Goal: Check status: Check status

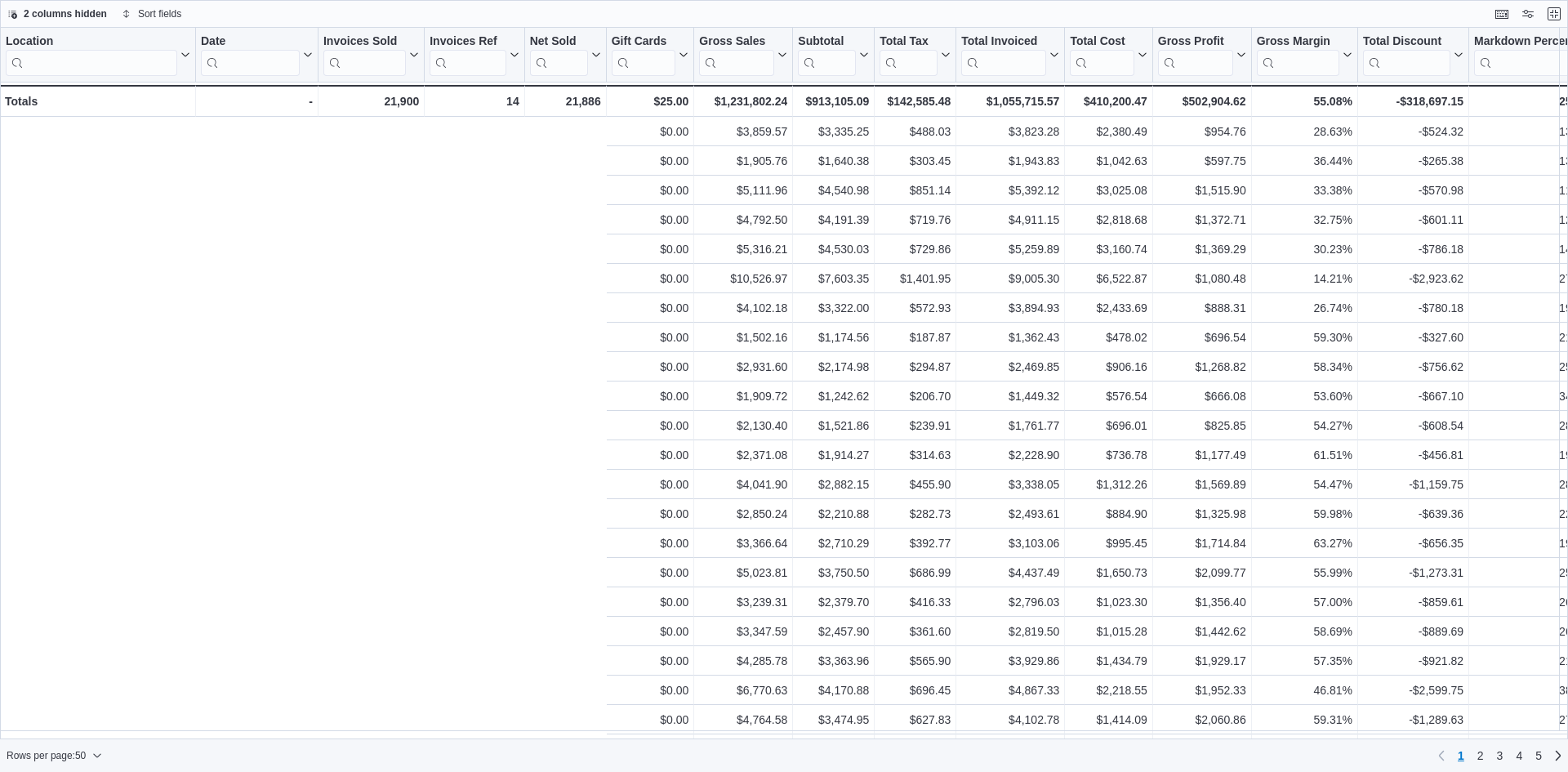
scroll to position [0, 784]
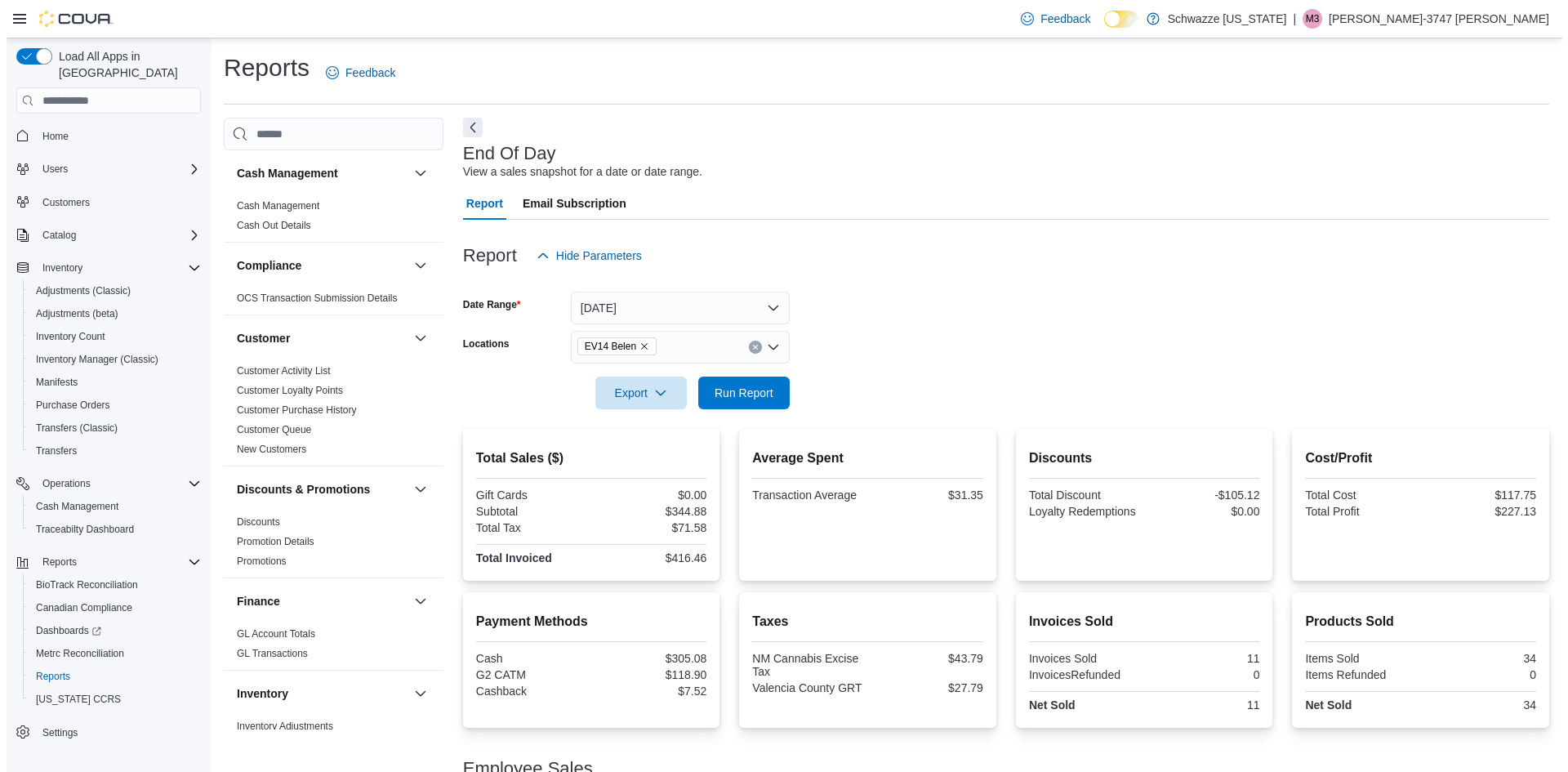
scroll to position [1062, 0]
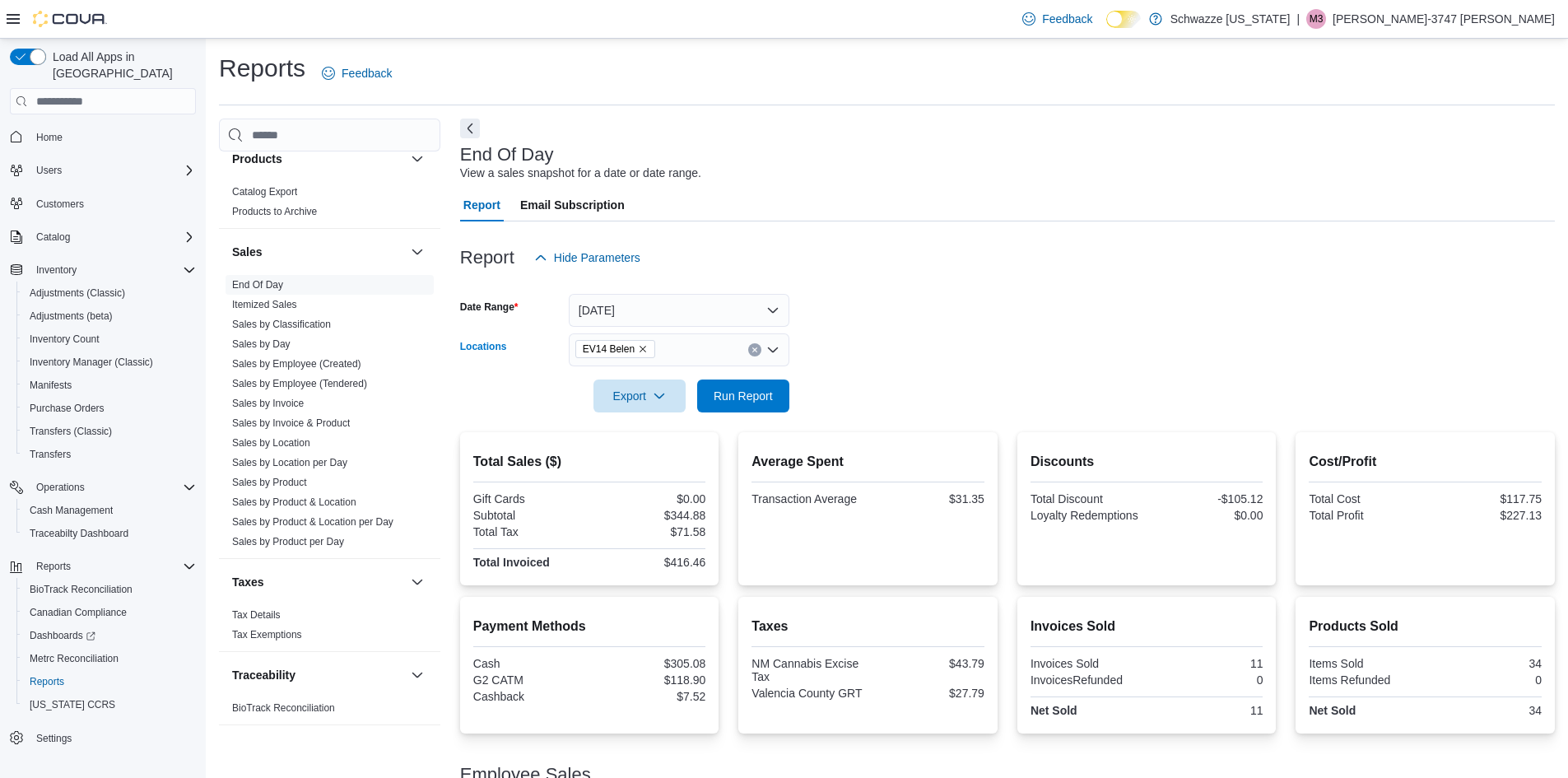
click at [641, 351] on icon "Remove EV14 Belen from selection in this group" at bounding box center [642, 348] width 10 height 10
click at [258, 462] on link "Sales by Location per Day" at bounding box center [290, 463] width 115 height 12
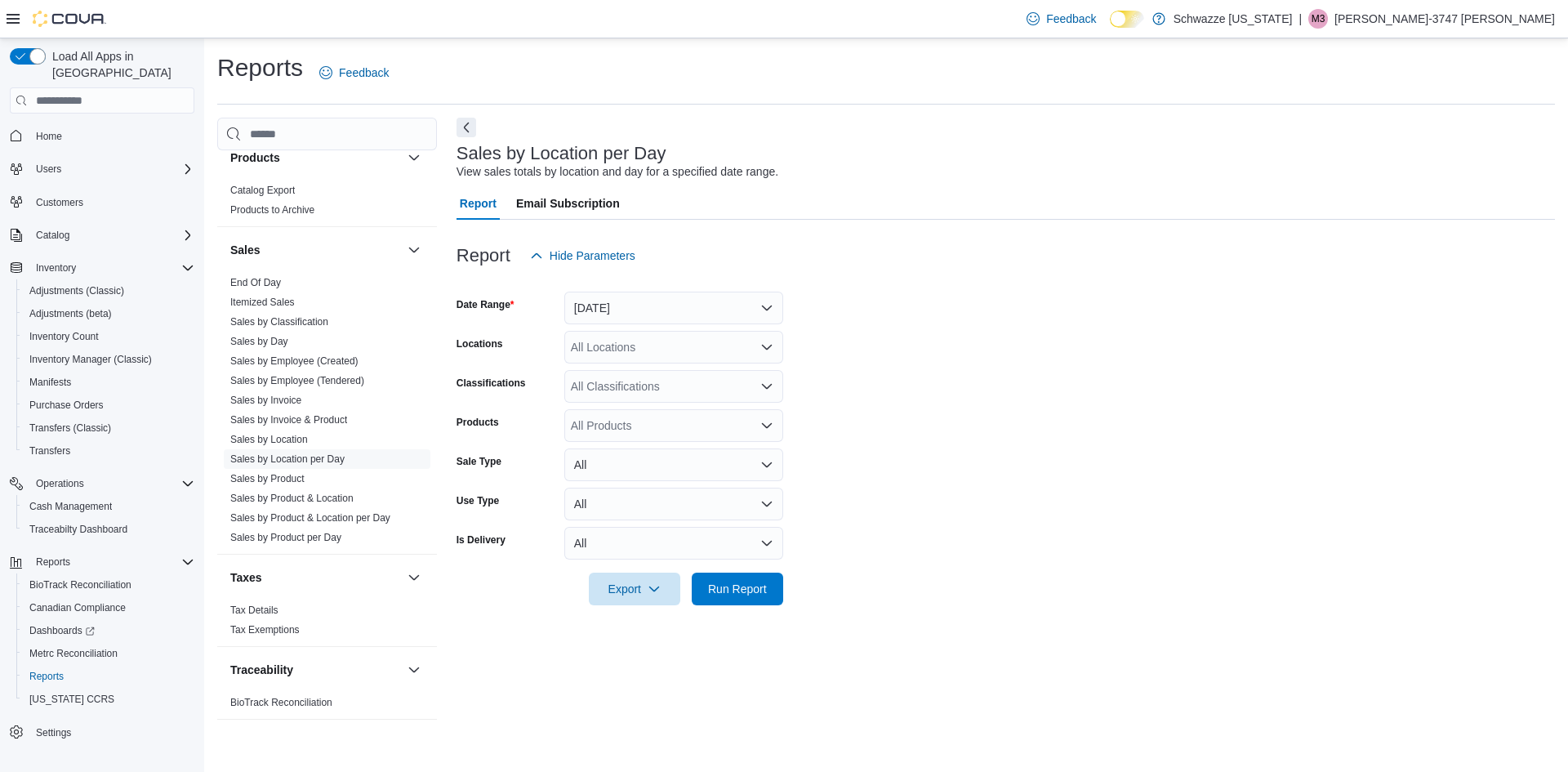
click at [613, 351] on div "All Locations" at bounding box center [674, 347] width 219 height 33
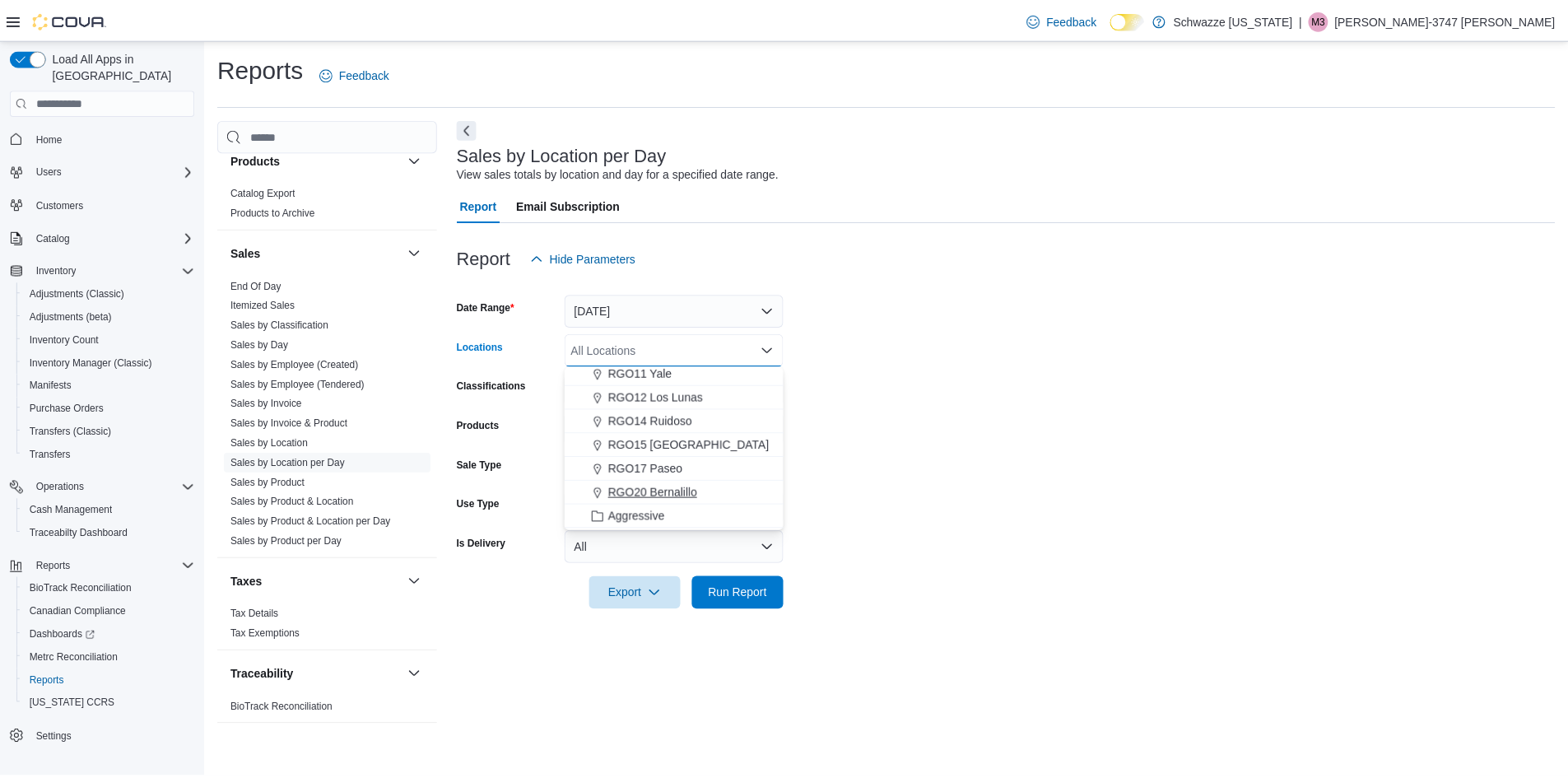
scroll to position [568, 0]
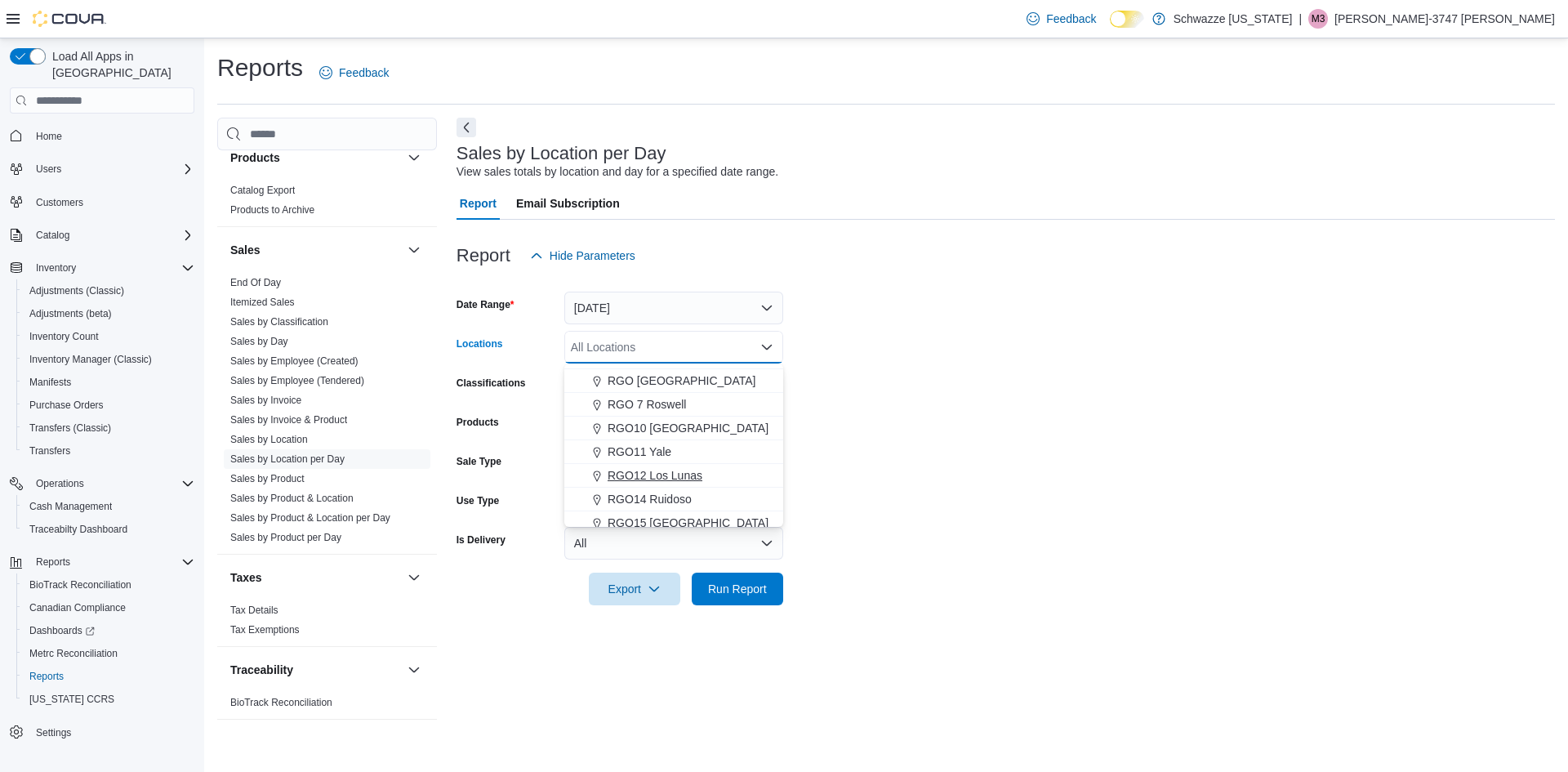
click at [680, 477] on span "RGO12 Los Lunas" at bounding box center [654, 475] width 95 height 16
click at [735, 584] on span "Run Report" at bounding box center [737, 588] width 59 height 16
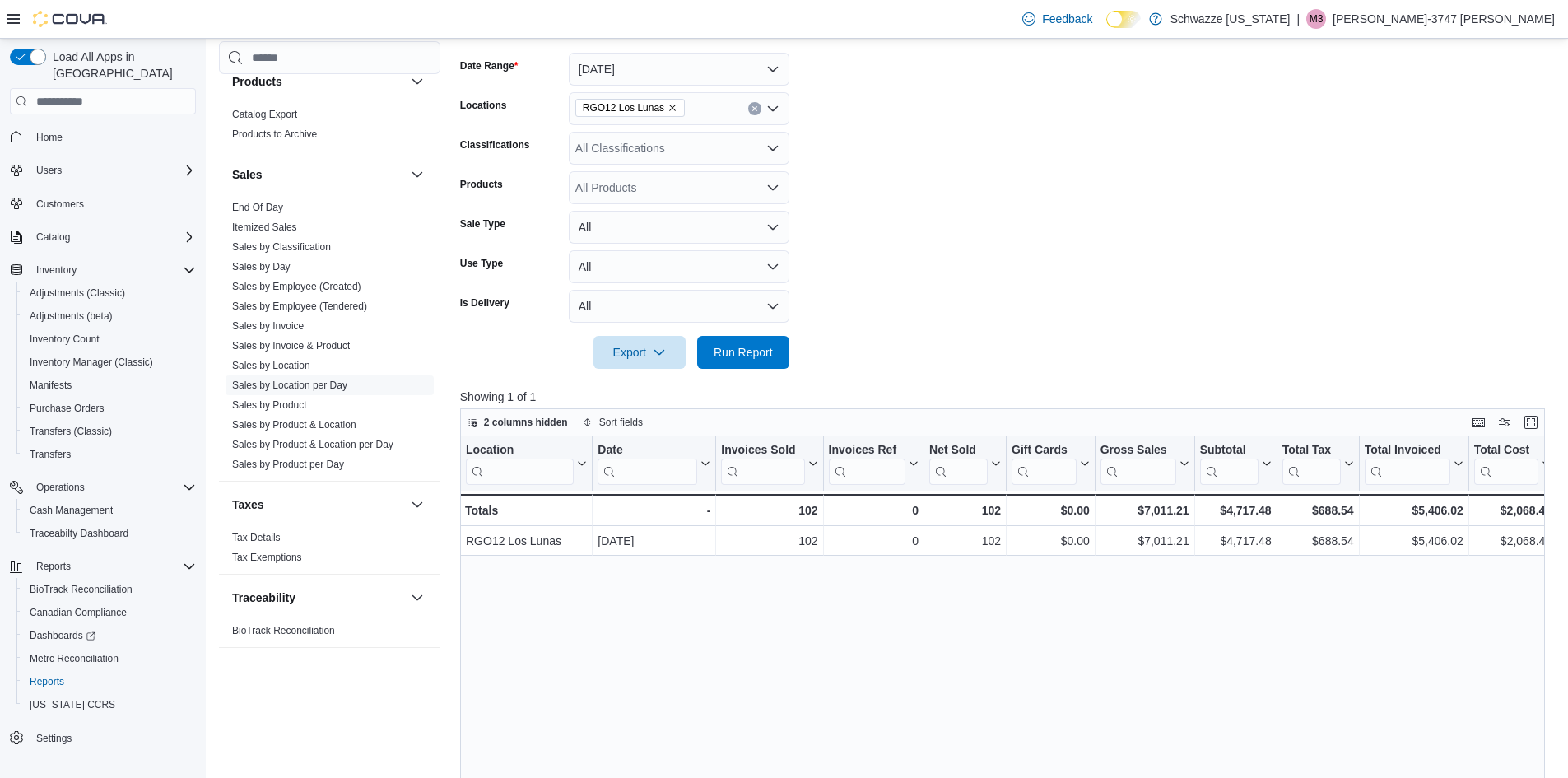
scroll to position [247, 0]
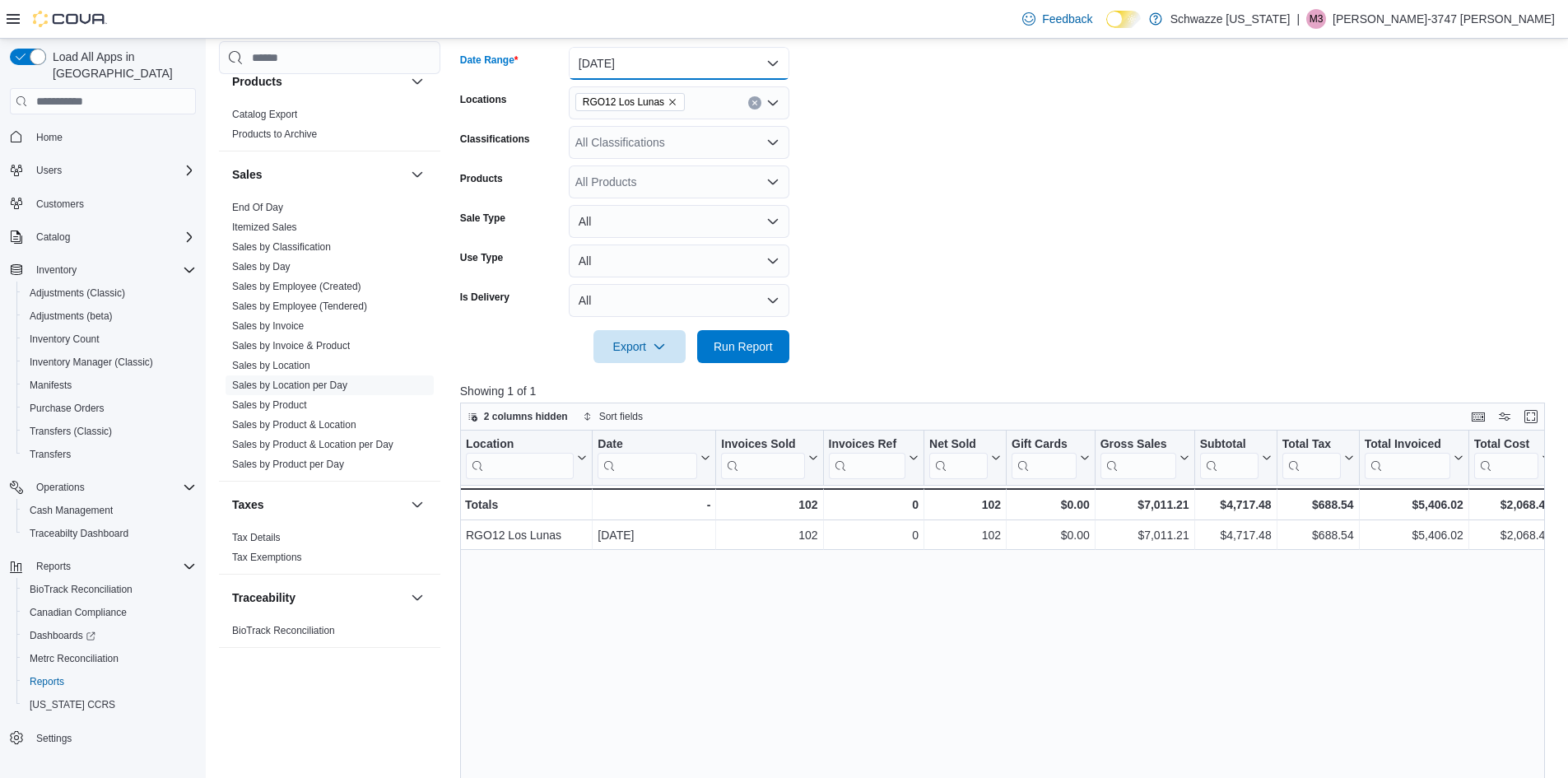
click at [769, 61] on button "Yesterday" at bounding box center [679, 63] width 221 height 33
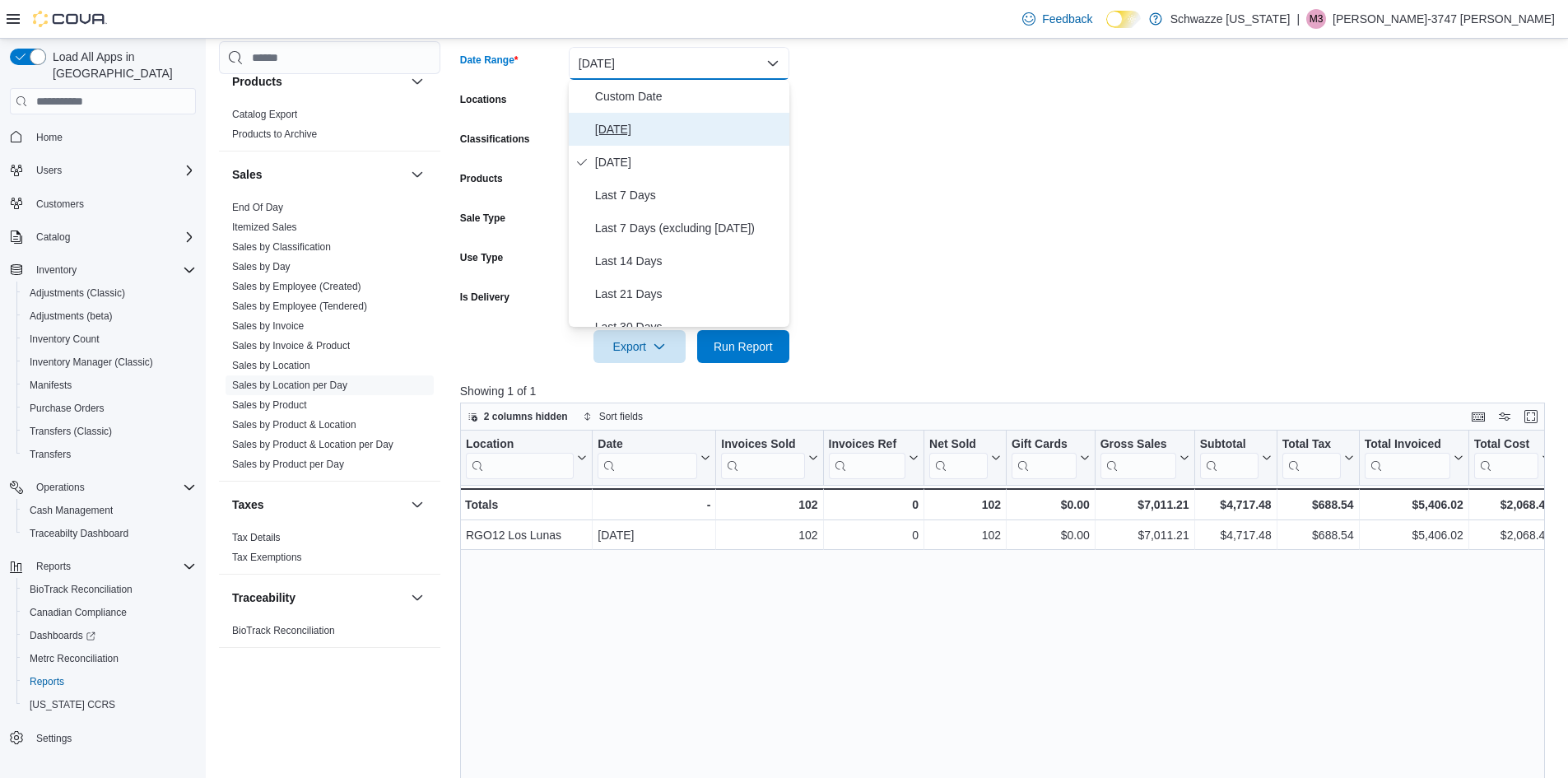
click at [632, 127] on span "[DATE]" at bounding box center [689, 129] width 188 height 20
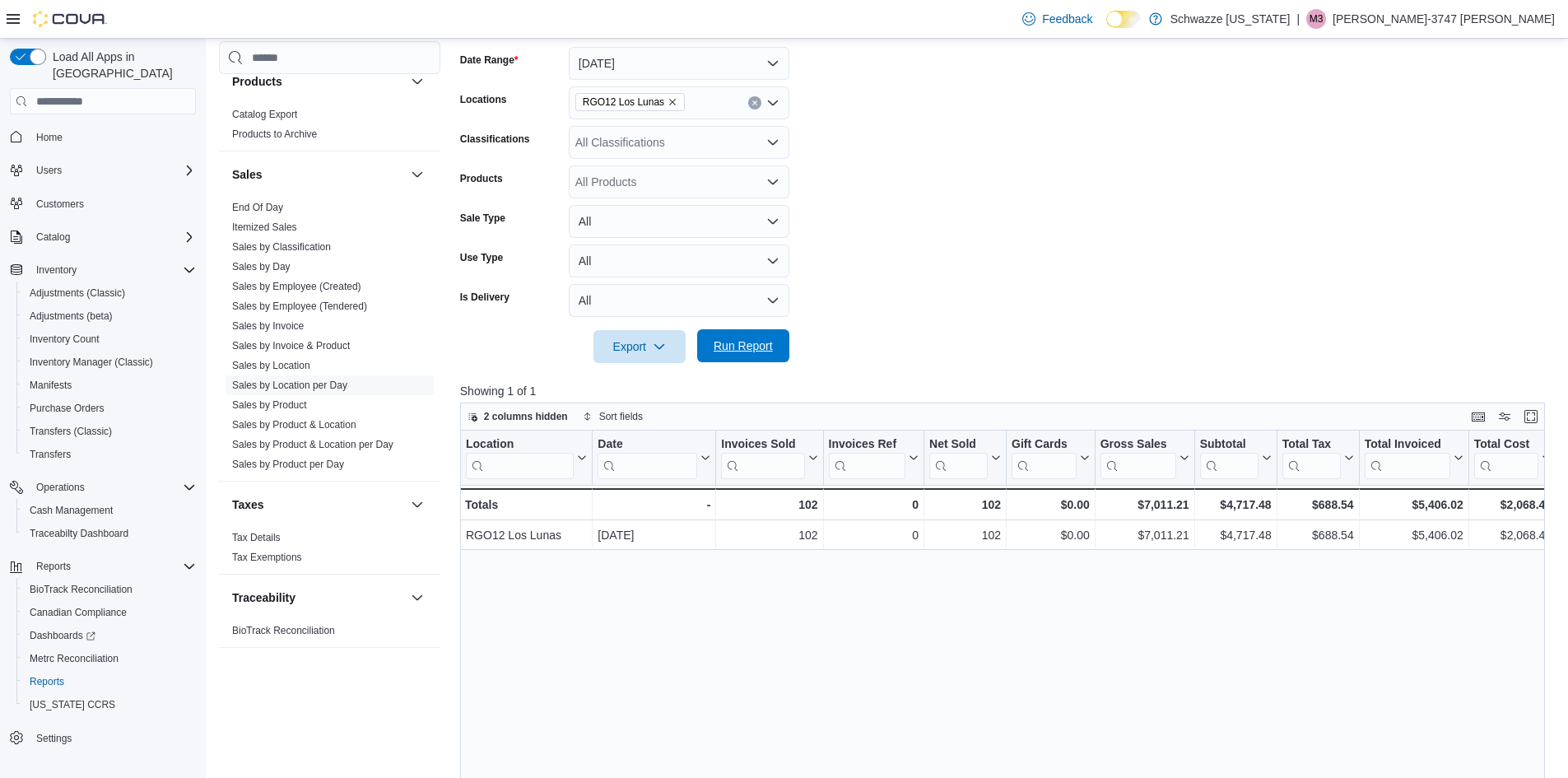
click at [773, 354] on span "Run Report" at bounding box center [743, 346] width 72 height 33
click at [1540, 416] on button "Enter fullscreen" at bounding box center [1531, 415] width 20 height 20
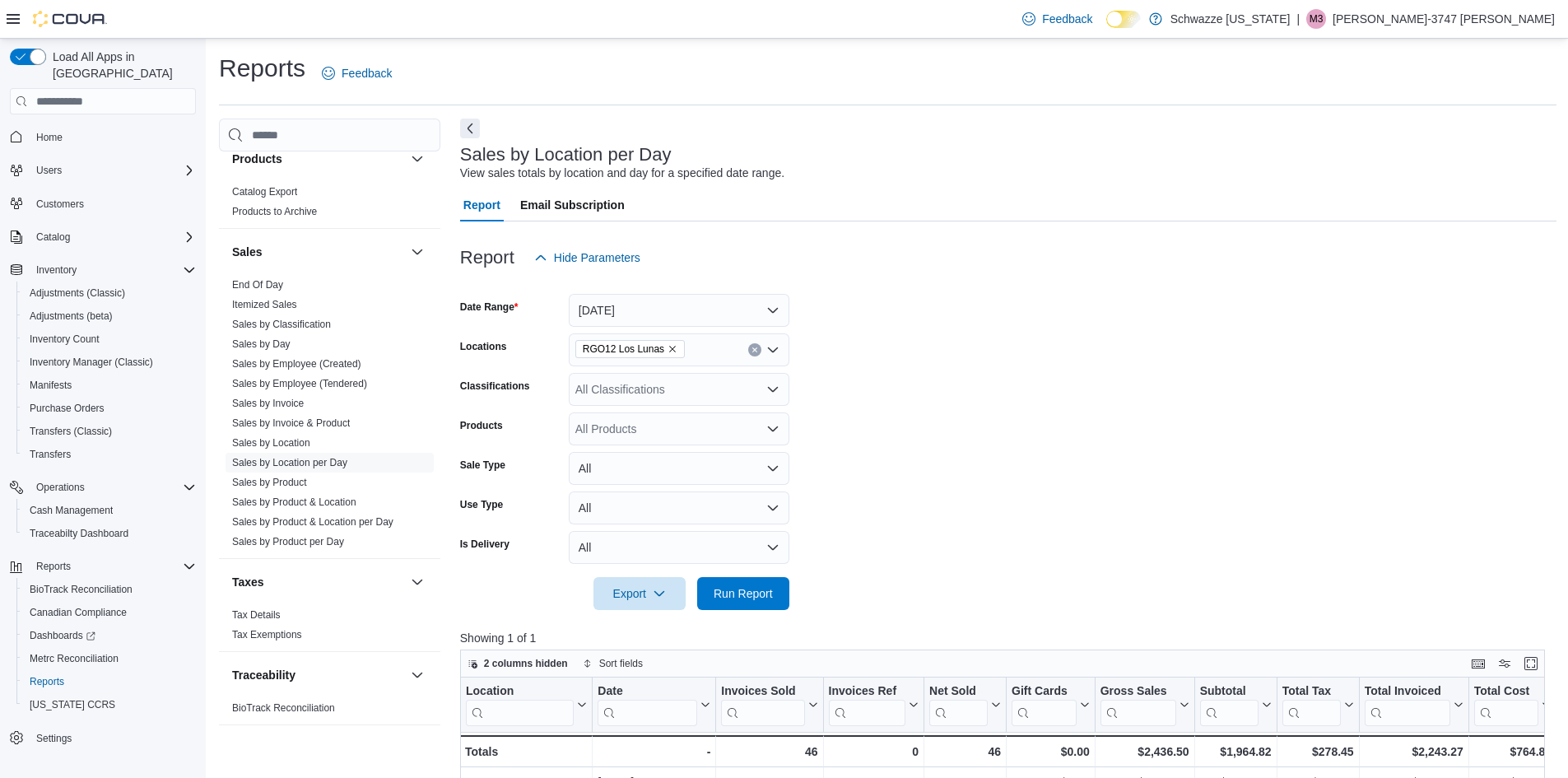
click at [663, 356] on span "RGO12 Los Lunas" at bounding box center [630, 348] width 94 height 16
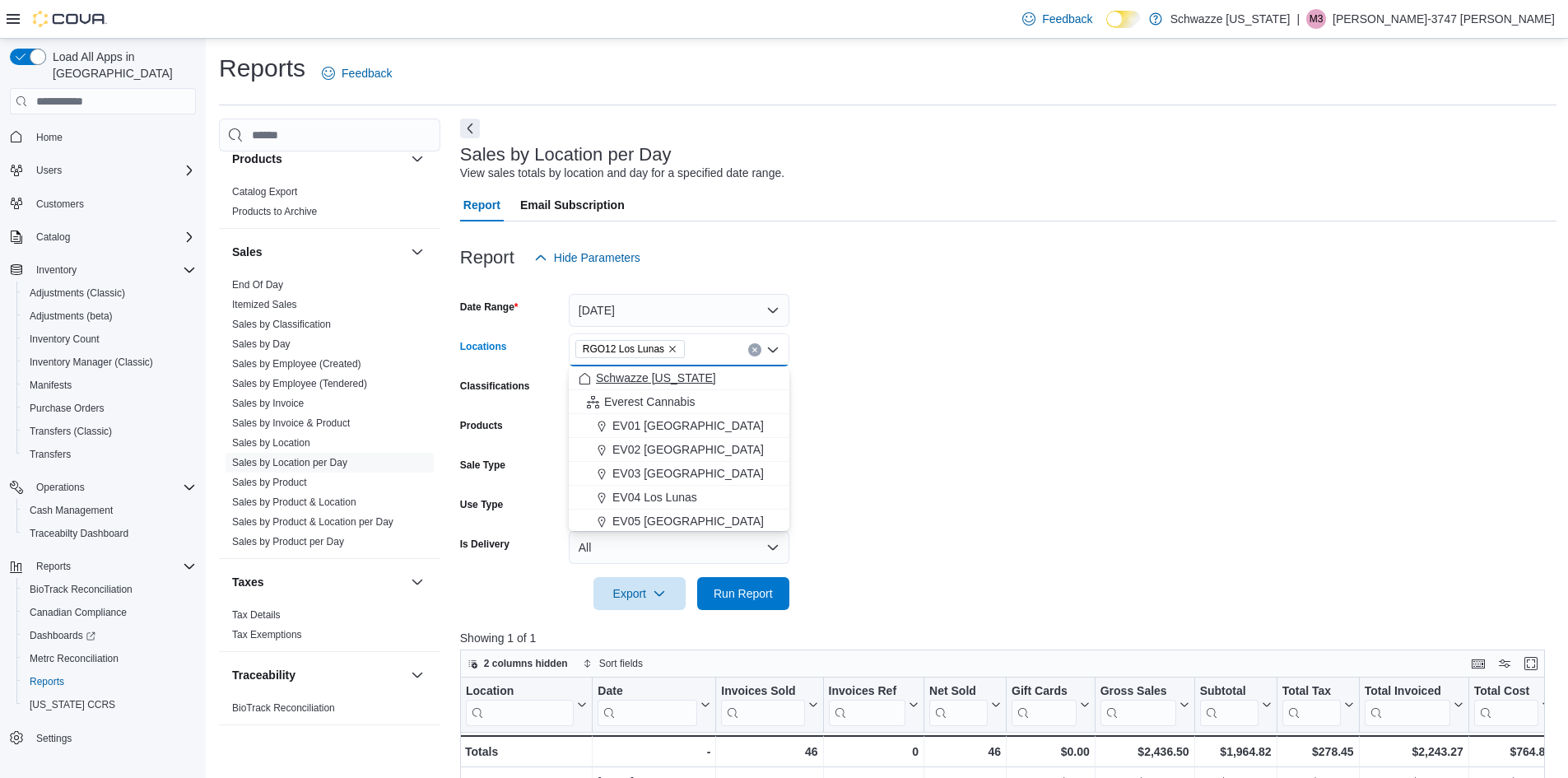
click at [672, 384] on span "Schwazze [US_STATE]" at bounding box center [656, 378] width 120 height 16
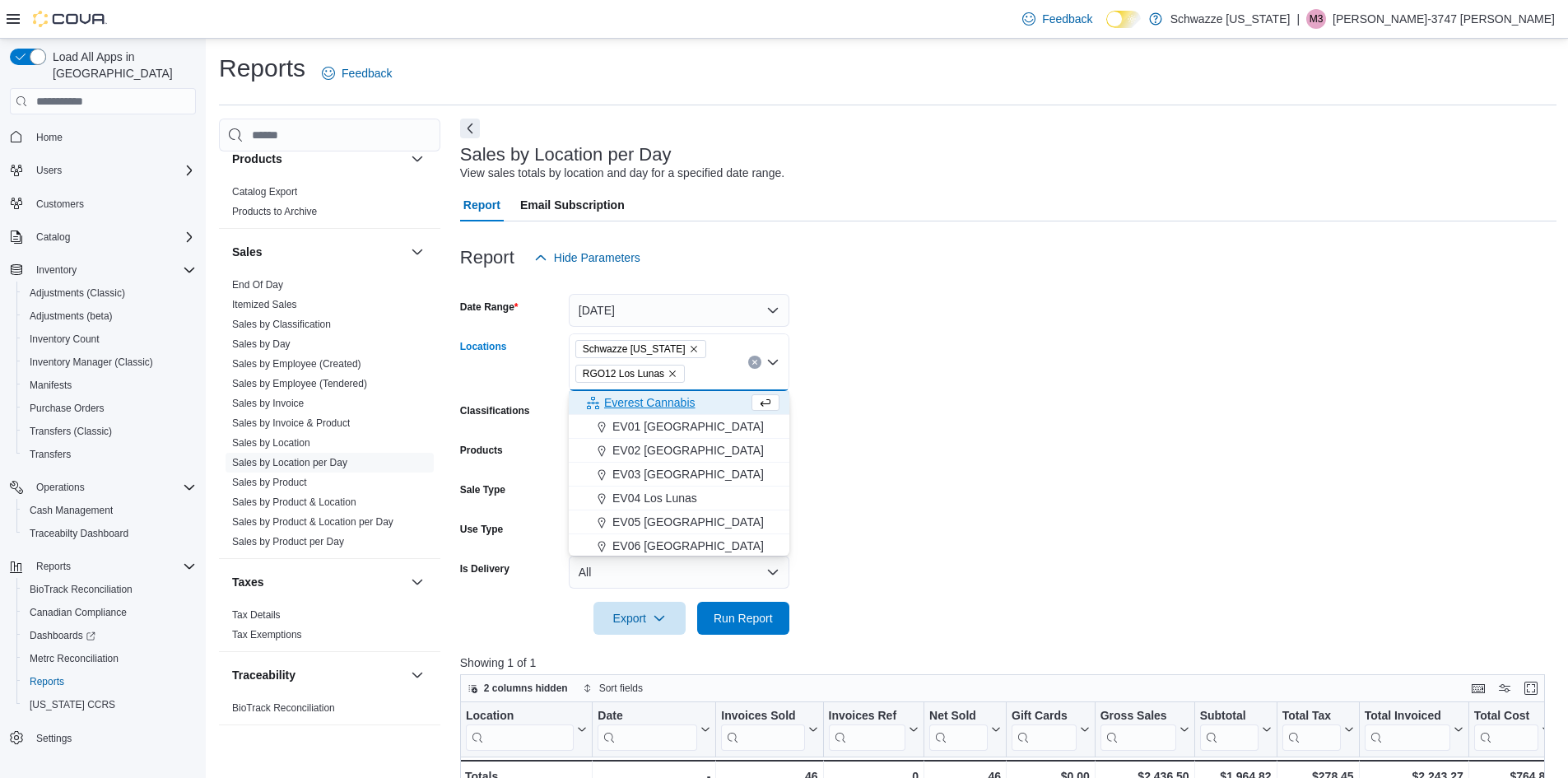
click at [667, 371] on icon "Remove RGO12 Los Lunas from selection in this group" at bounding box center [672, 373] width 10 height 10
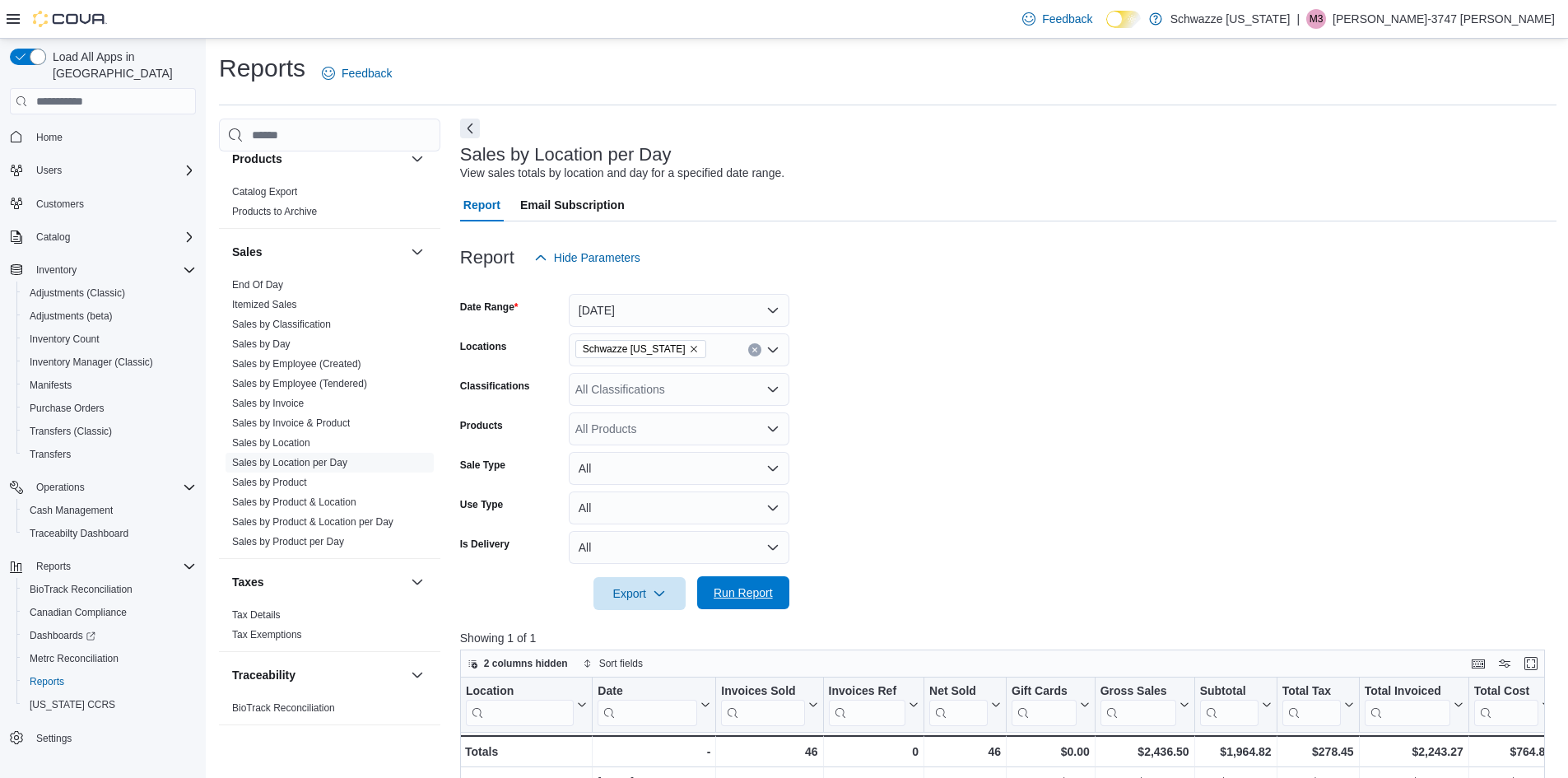
click at [719, 593] on span "Run Report" at bounding box center [743, 593] width 60 height 16
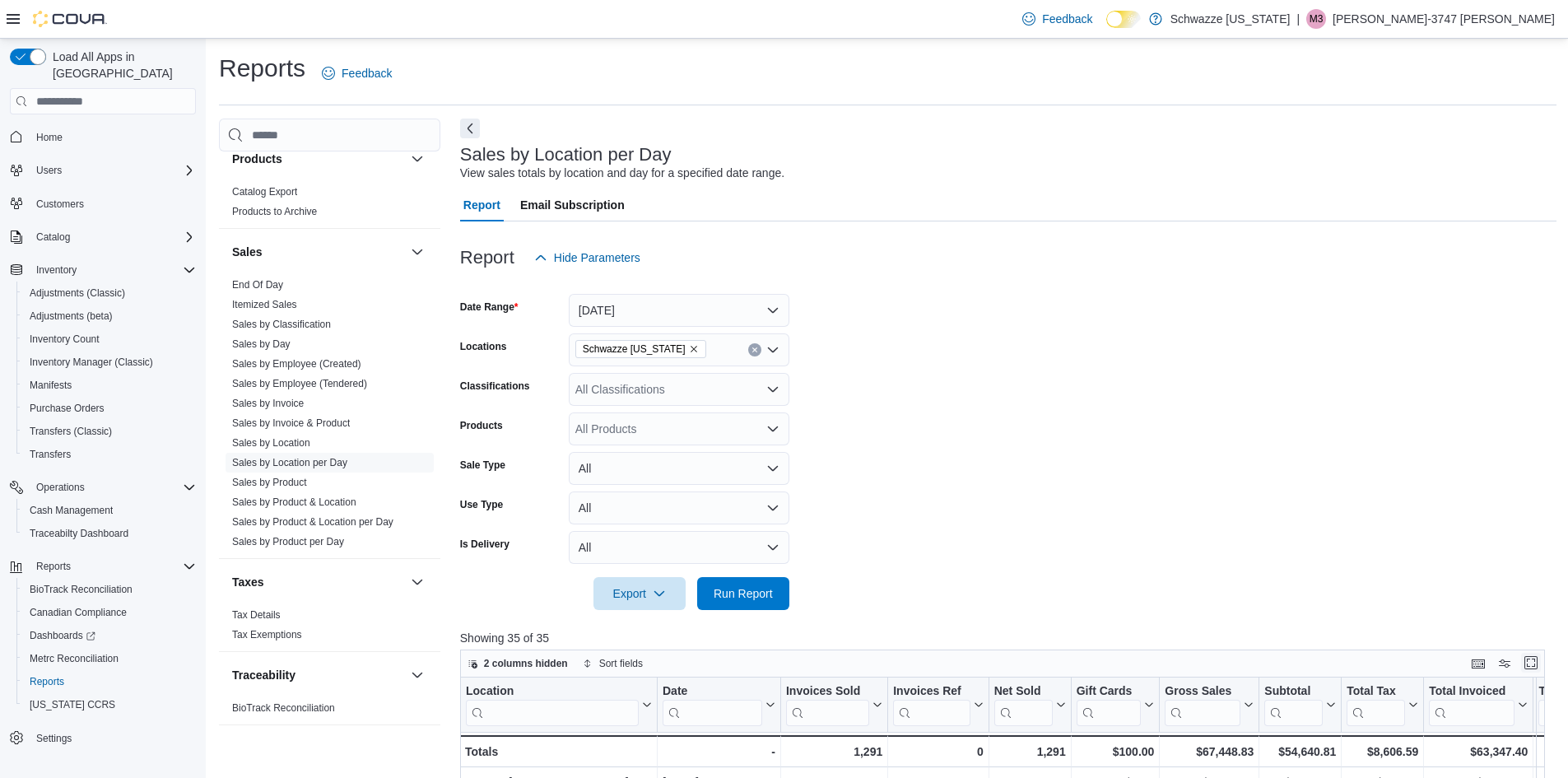
click at [1540, 658] on button "Enter fullscreen" at bounding box center [1531, 663] width 20 height 20
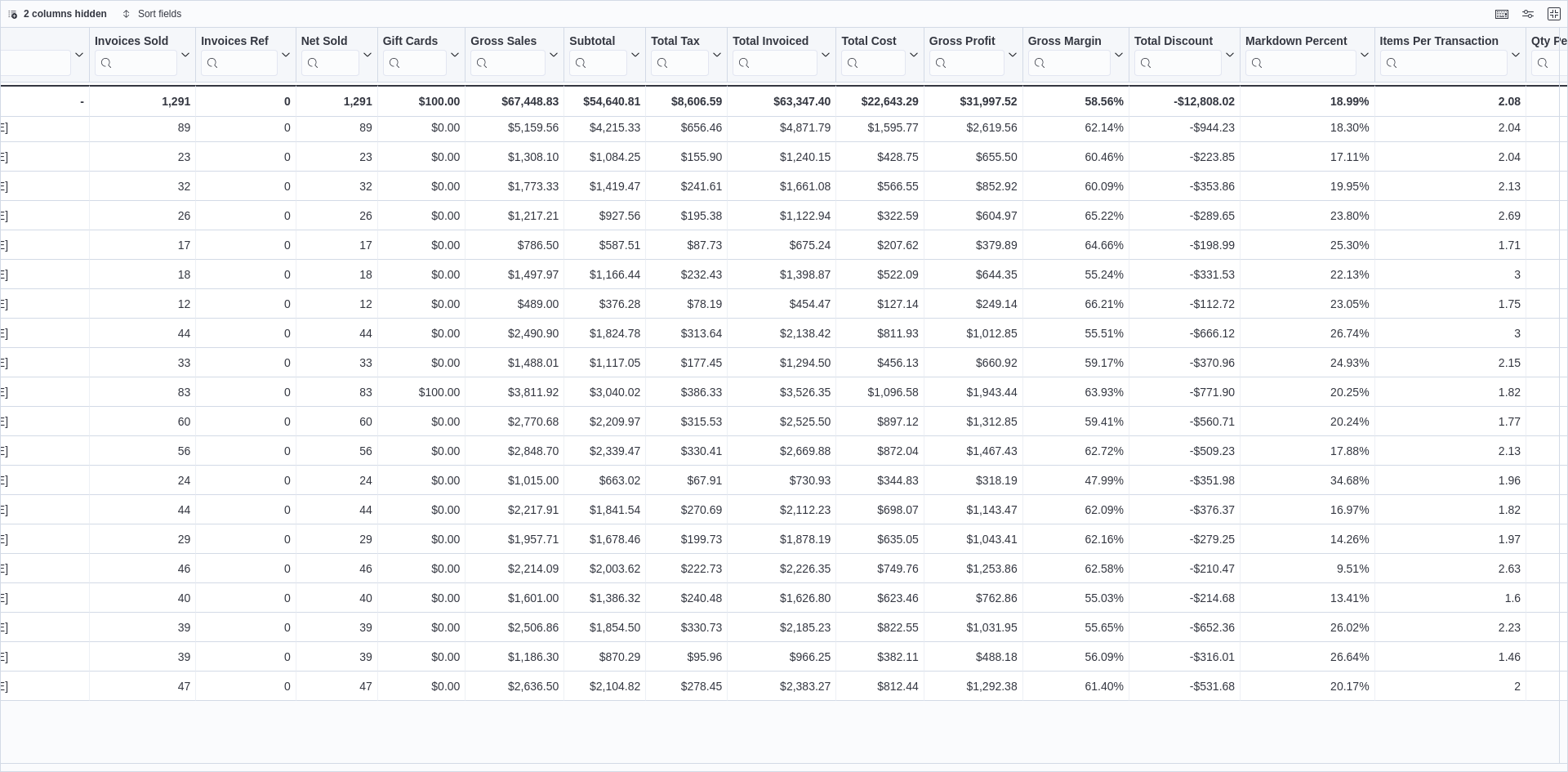
scroll to position [0, 229]
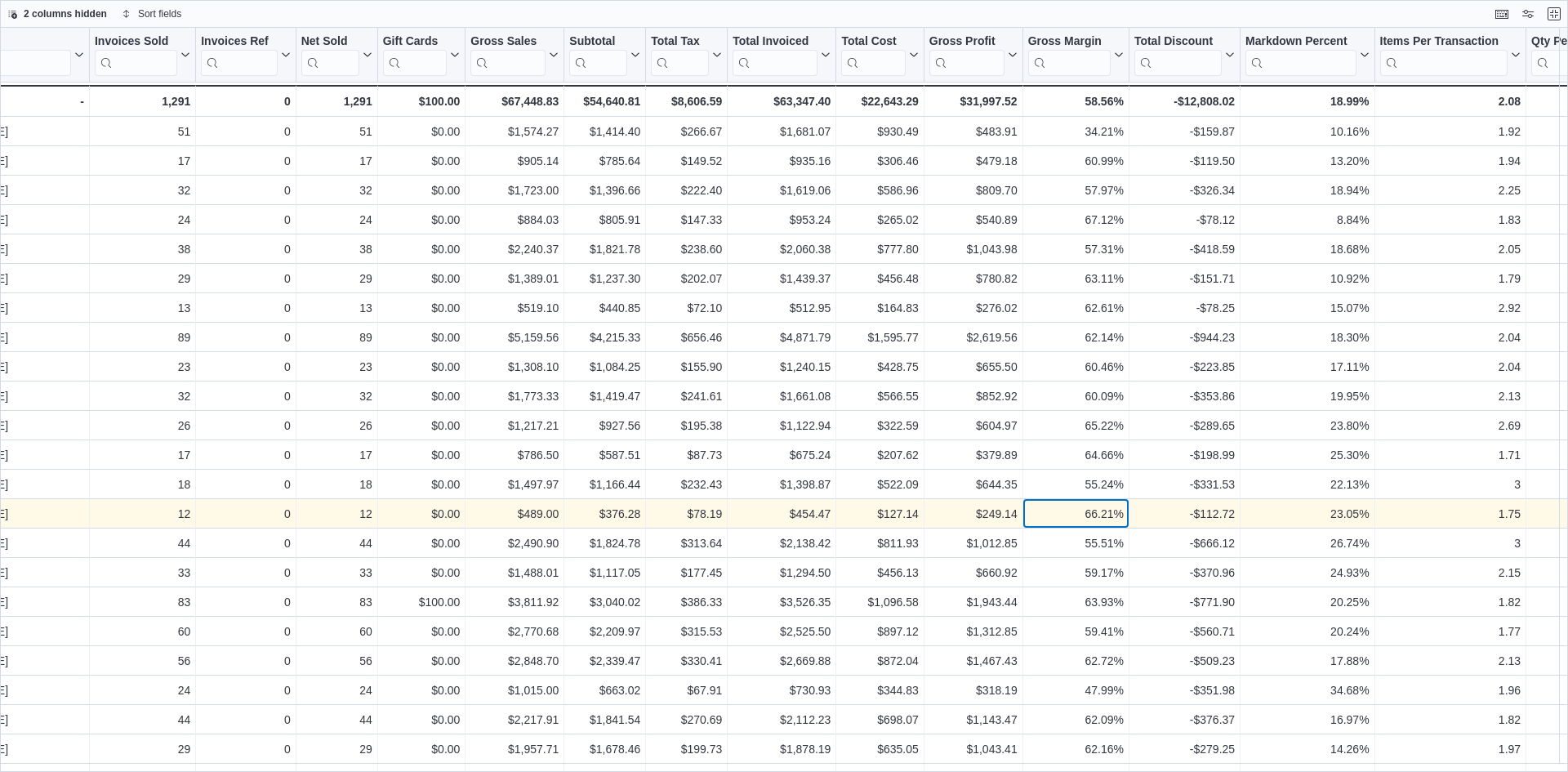
click at [1026, 522] on div "66.21% - Gross Margin, column 13, row 14" at bounding box center [1077, 513] width 106 height 29
click at [198, 509] on div "0 - Invoices Ref, column 4, row 14" at bounding box center [246, 513] width 100 height 29
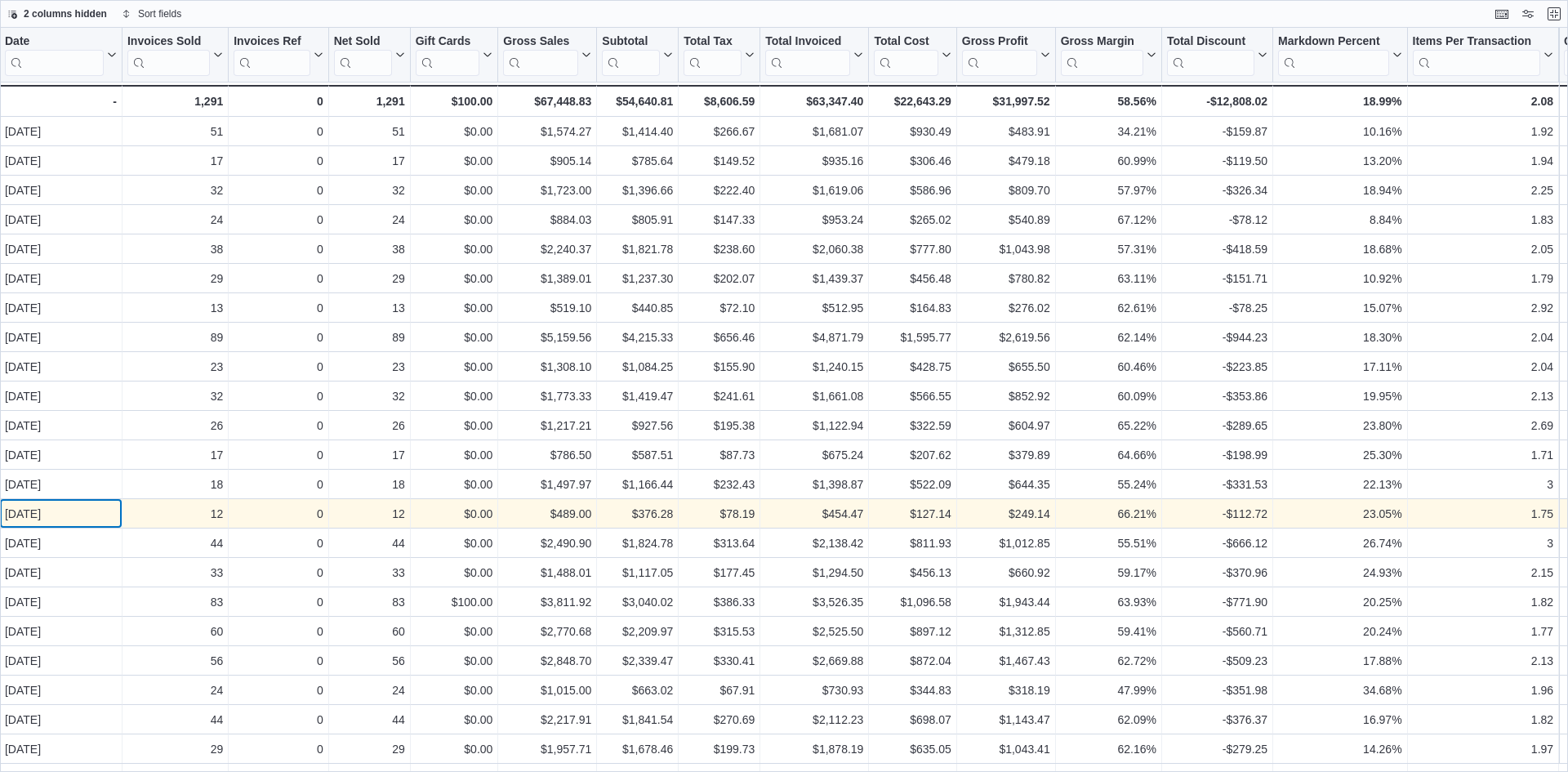
click at [79, 507] on div "Oct 12, 2025" at bounding box center [61, 514] width 112 height 19
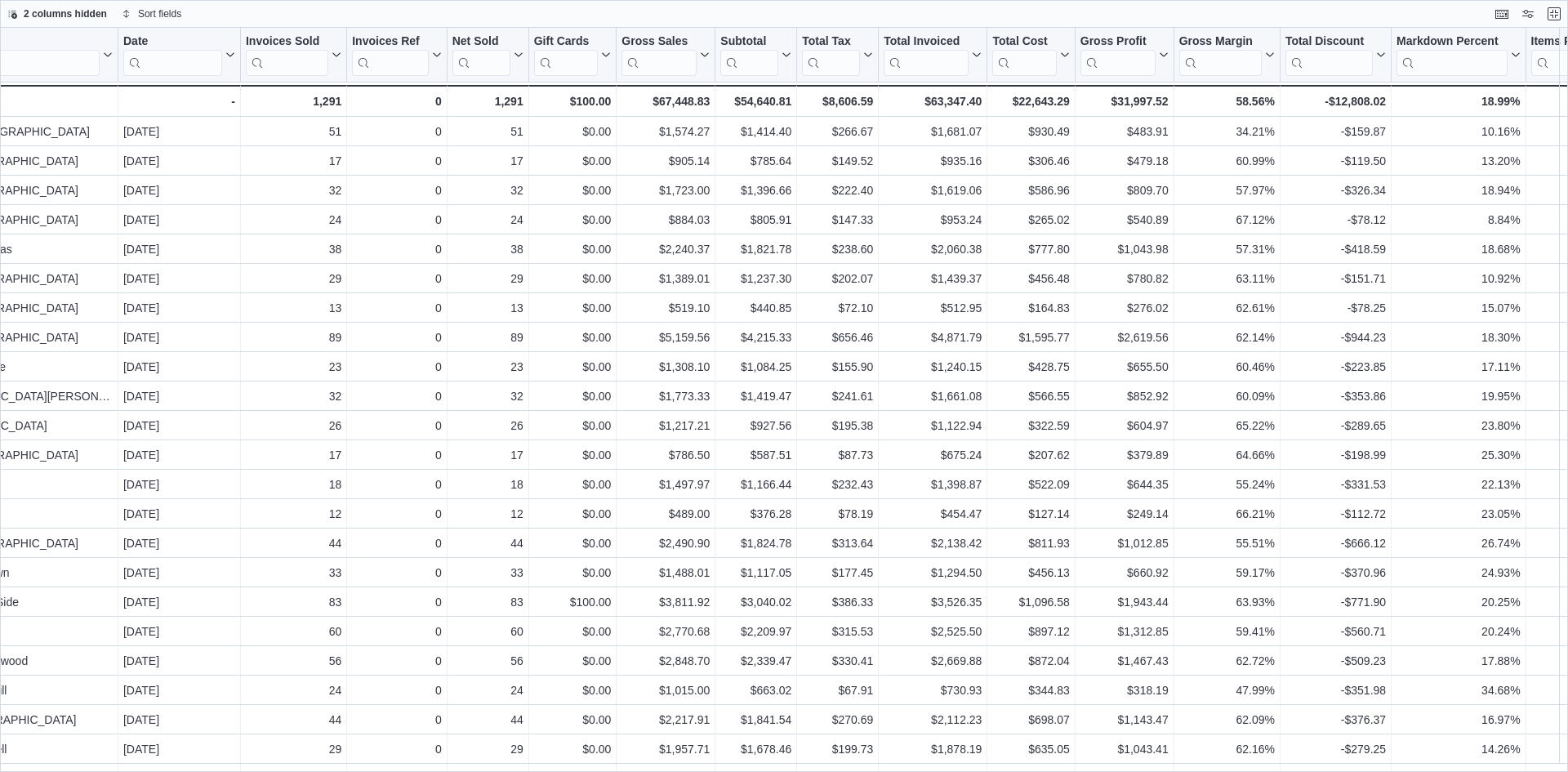
scroll to position [0, 0]
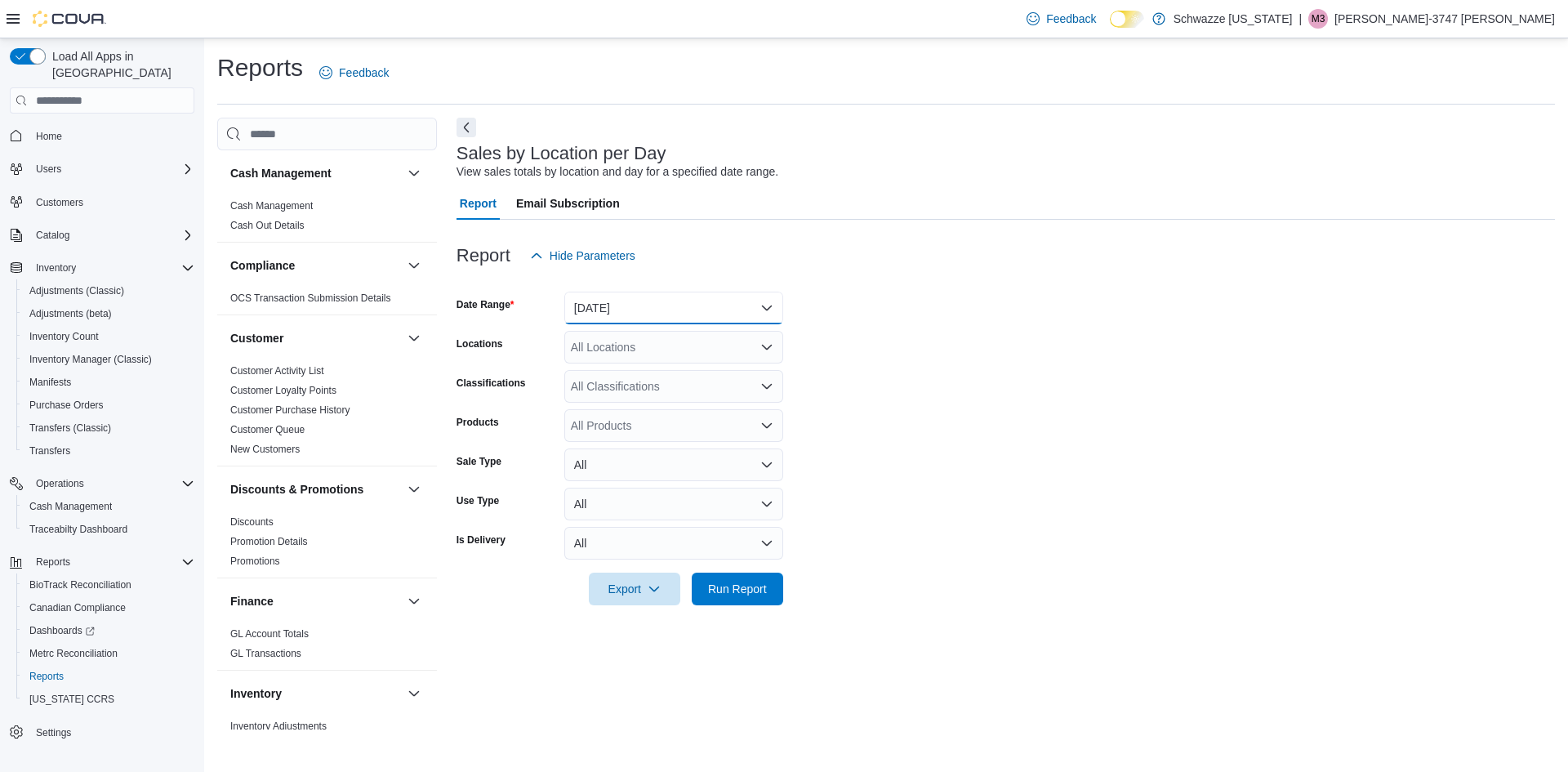
click at [605, 306] on button "Yesterday" at bounding box center [674, 308] width 219 height 33
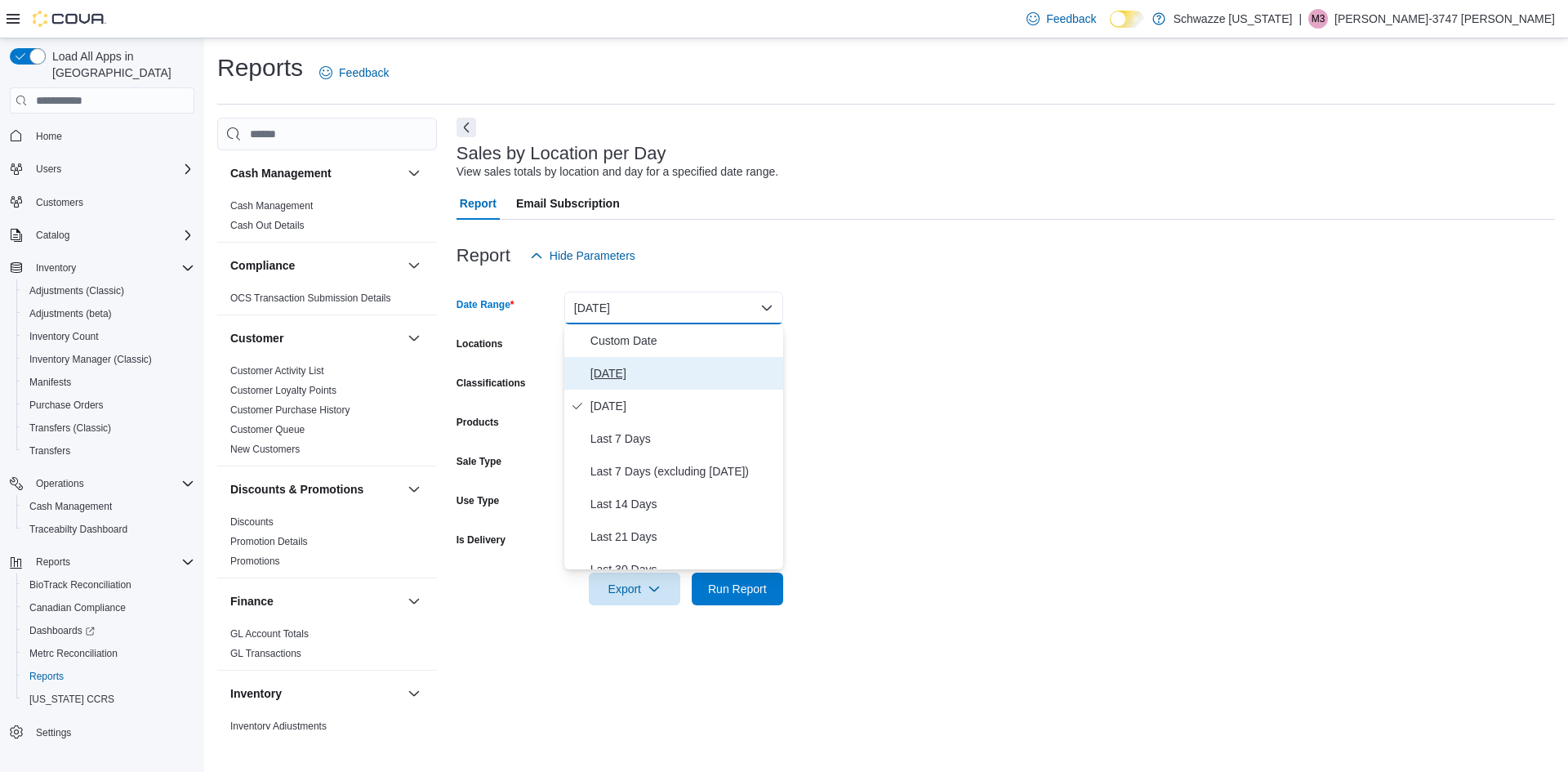
click at [604, 372] on span "[DATE]" at bounding box center [683, 373] width 186 height 19
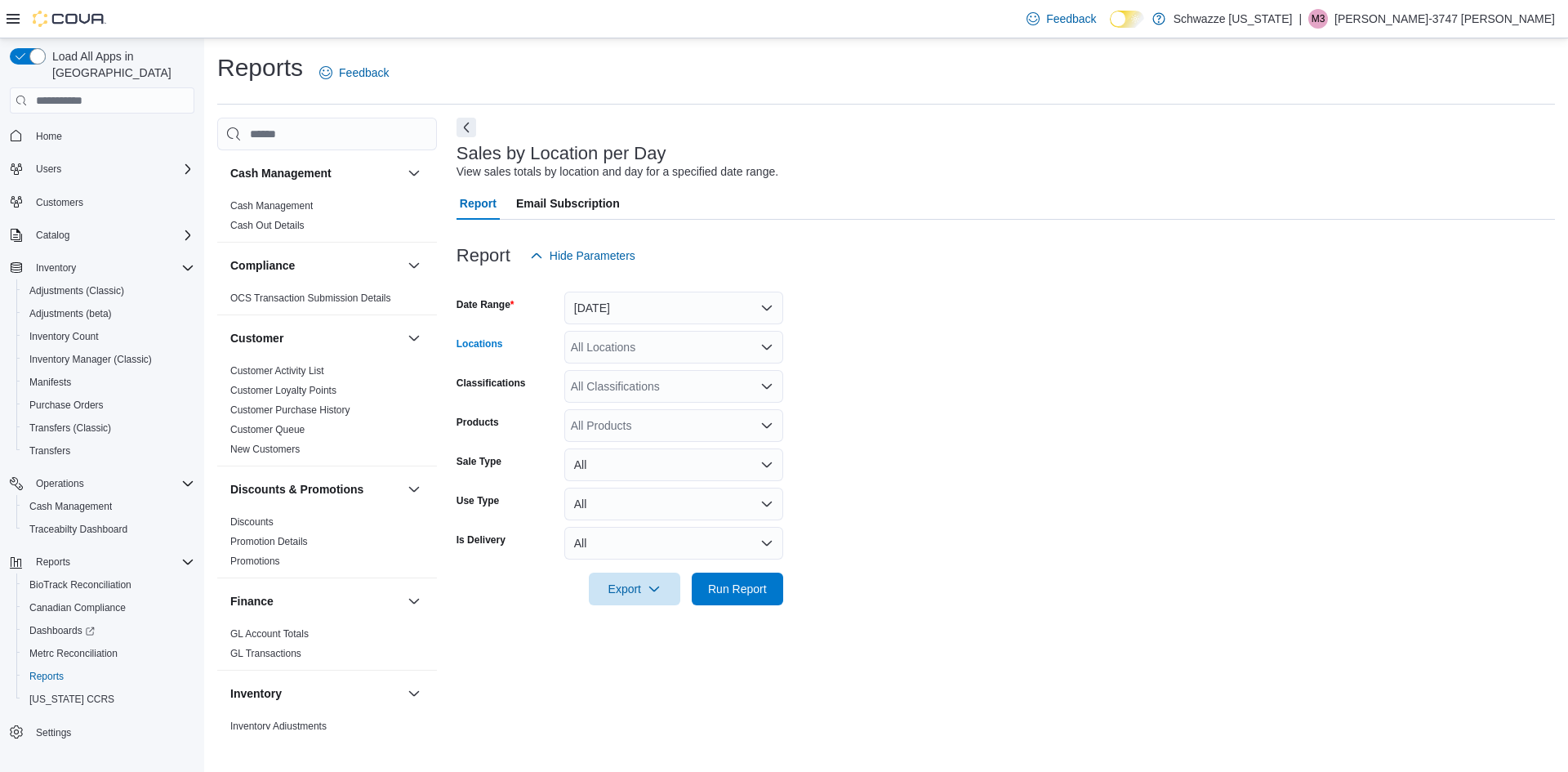
click at [597, 355] on div "All Locations" at bounding box center [674, 347] width 219 height 33
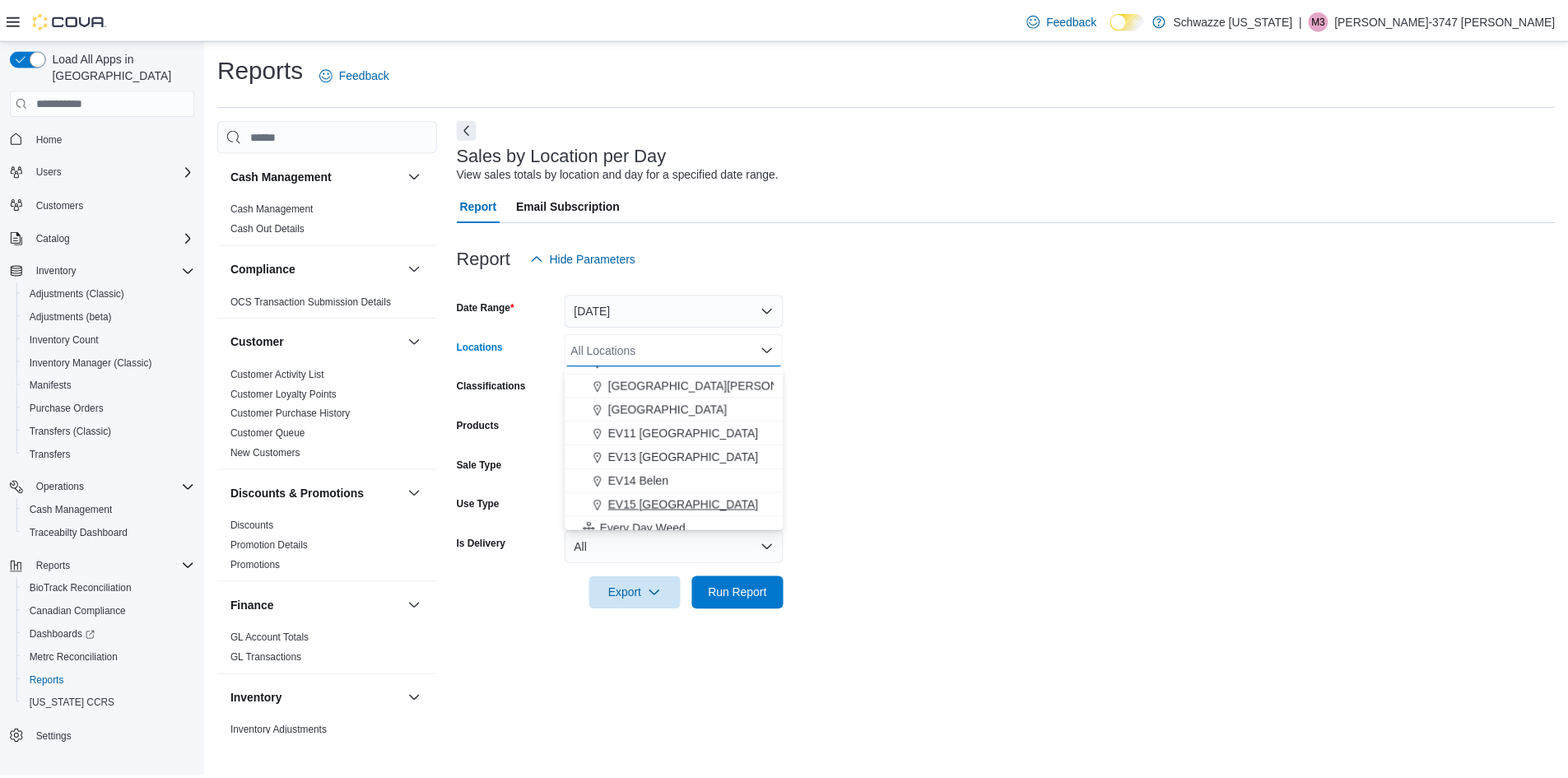
scroll to position [247, 0]
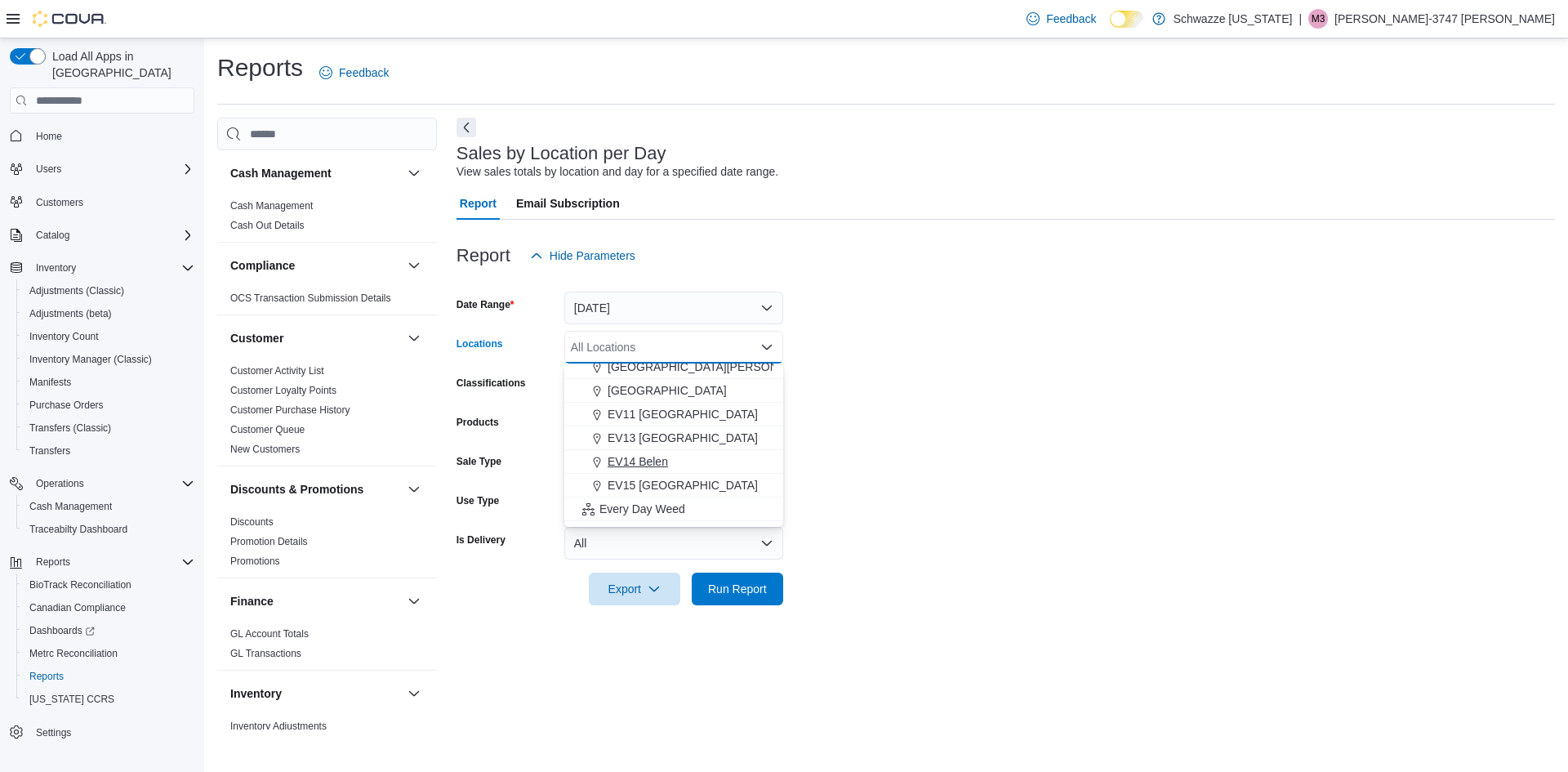
click at [649, 462] on span "EV14 Belen" at bounding box center [637, 462] width 60 height 16
click at [855, 354] on form "Date Range Today Locations EV14 Belen Combo box. Selected. EV14 Belen. Press Ba…" at bounding box center [1005, 439] width 1099 height 333
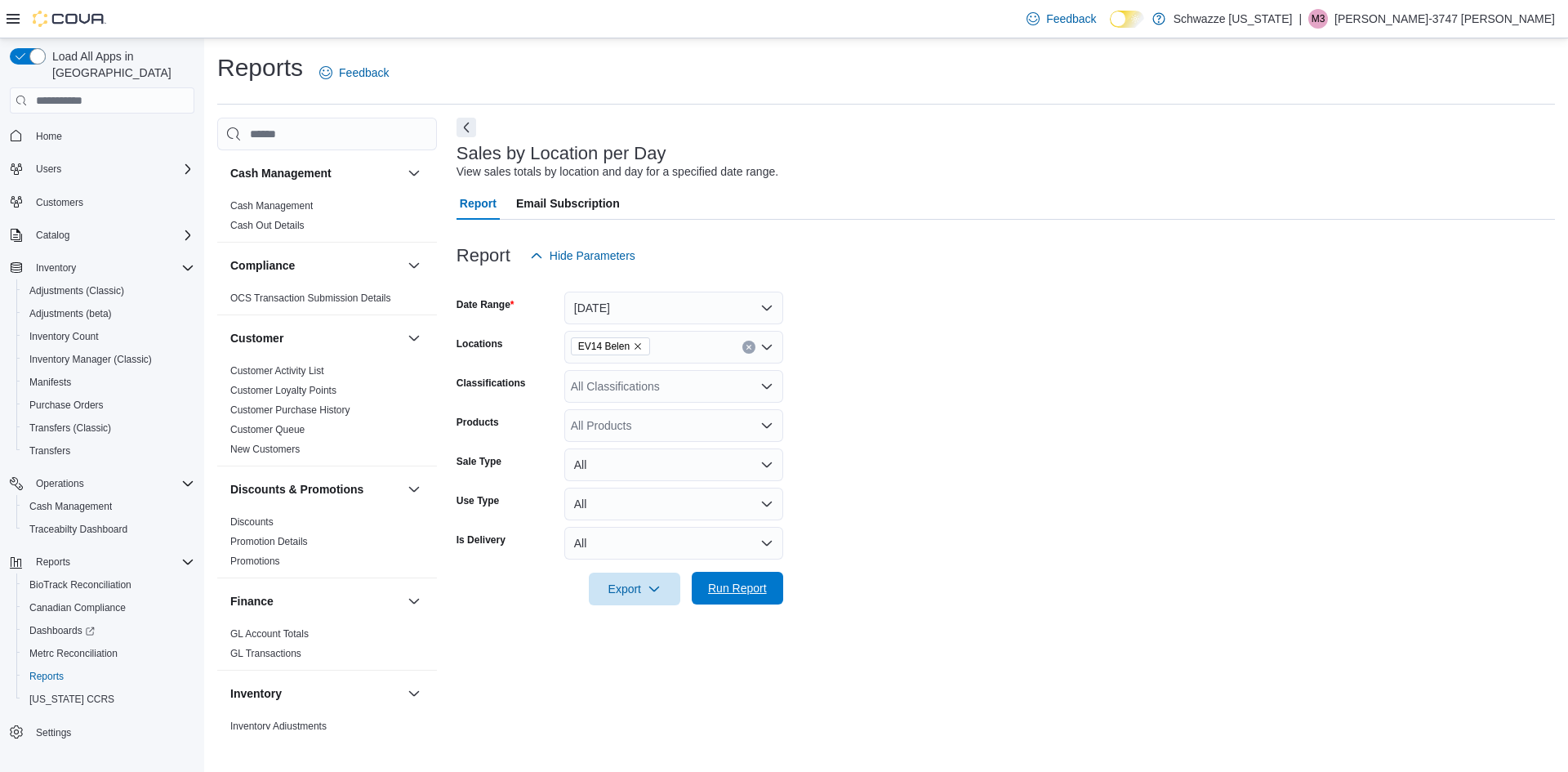
click at [738, 577] on span "Run Report" at bounding box center [737, 588] width 72 height 33
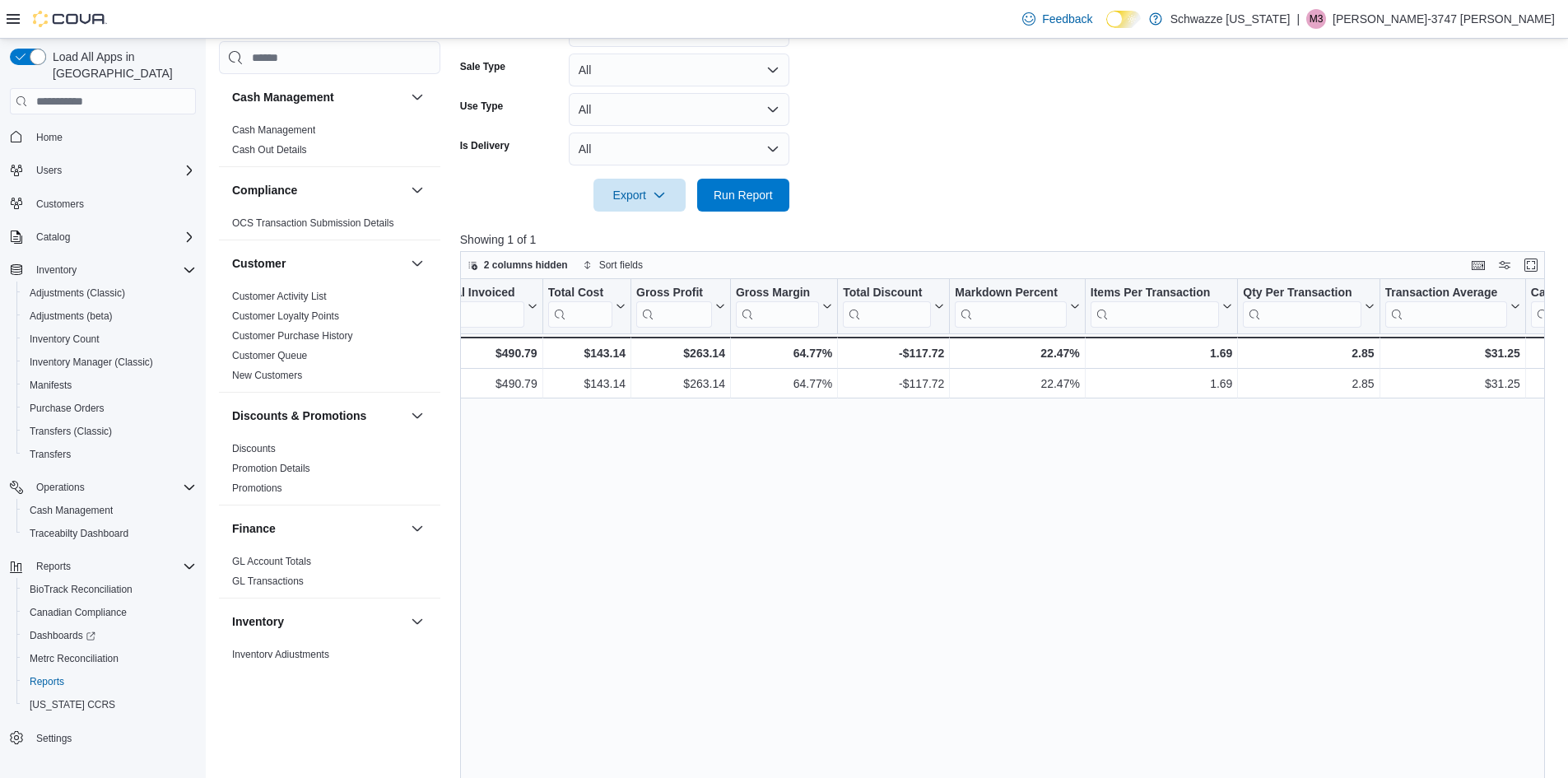
scroll to position [412, 0]
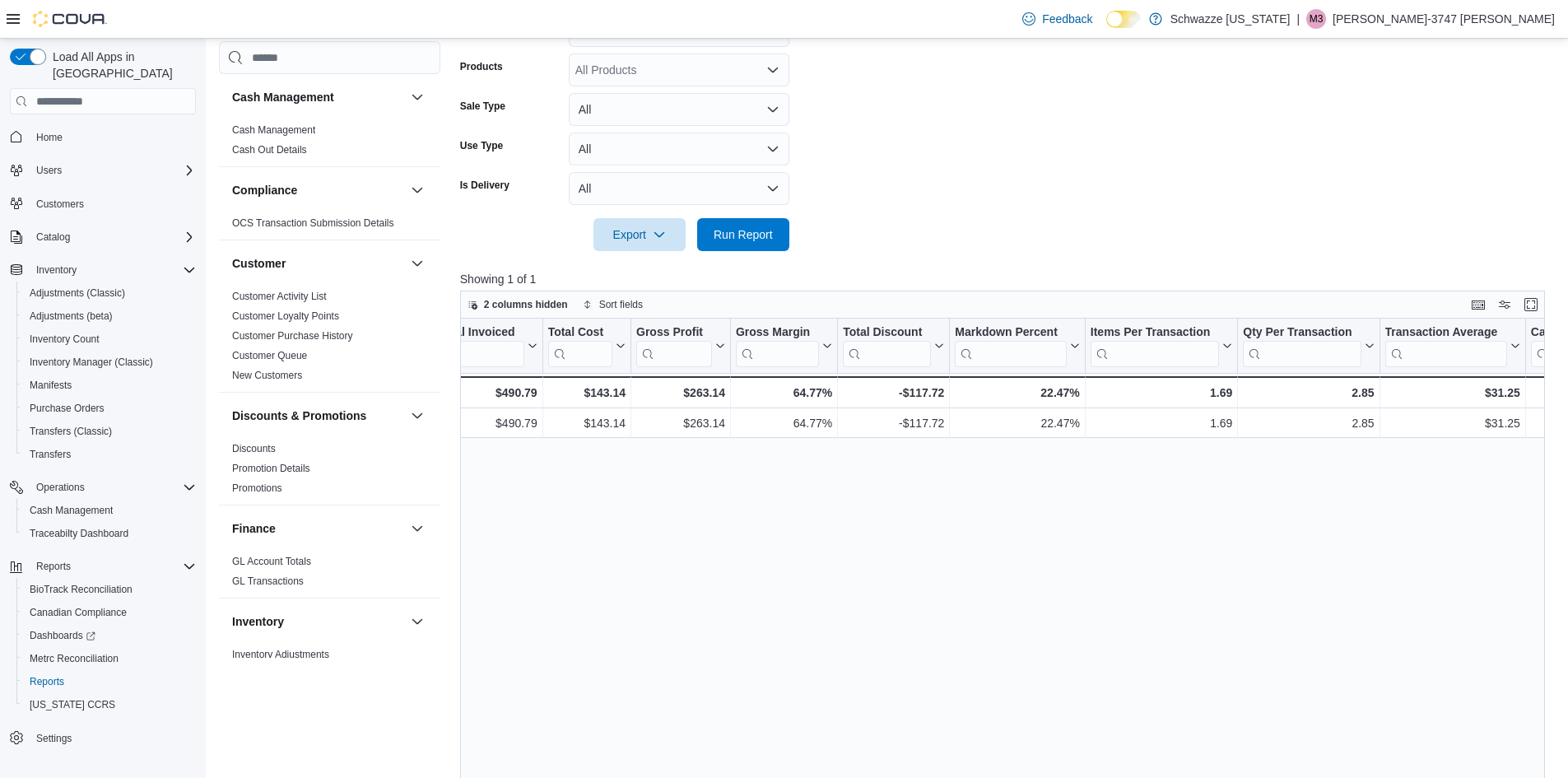
drag, startPoint x: 888, startPoint y: 450, endPoint x: 294, endPoint y: -71, distance: 790.1
